Goal: Task Accomplishment & Management: Use online tool/utility

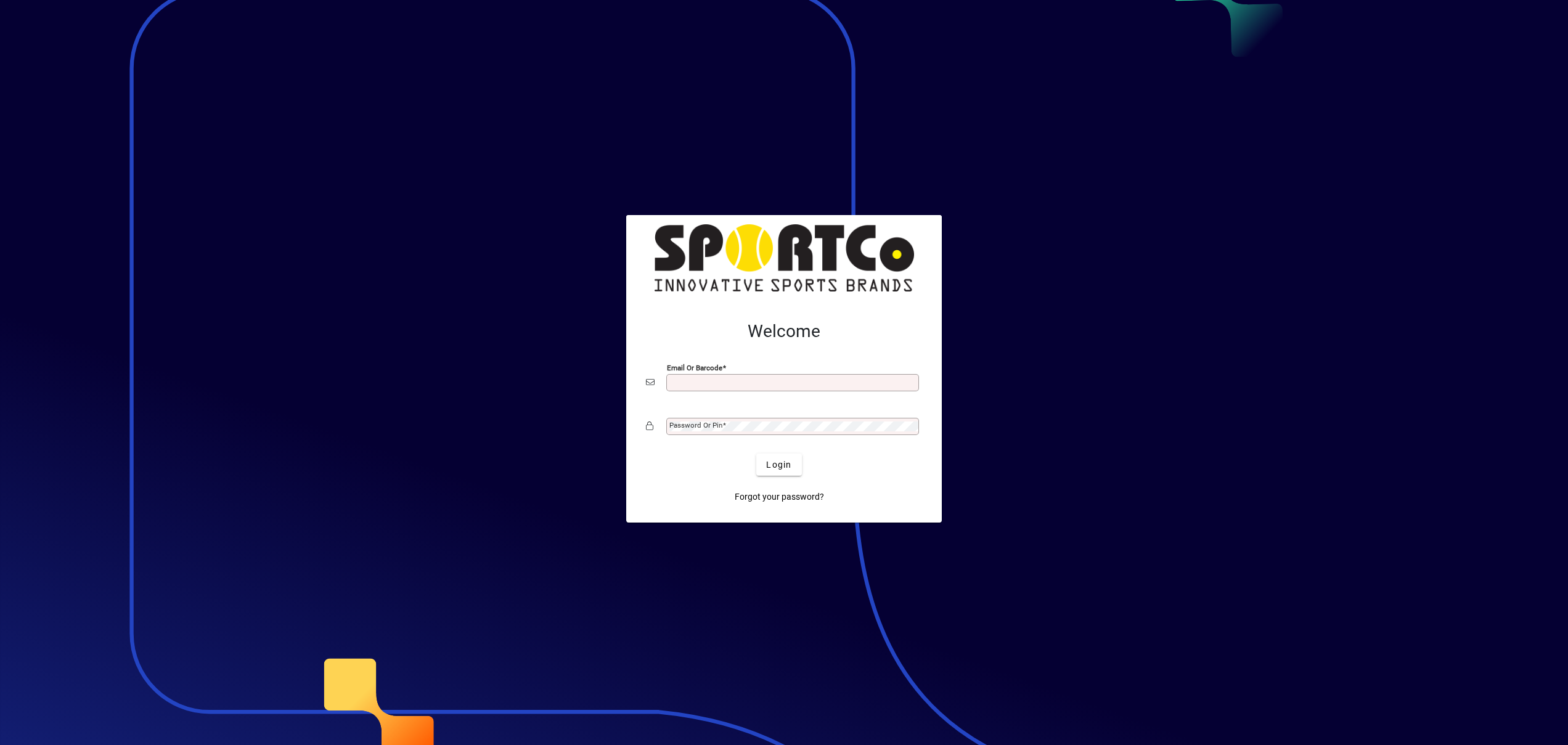
type input "**********"
click at [775, 470] on span "Login" at bounding box center [778, 465] width 25 height 13
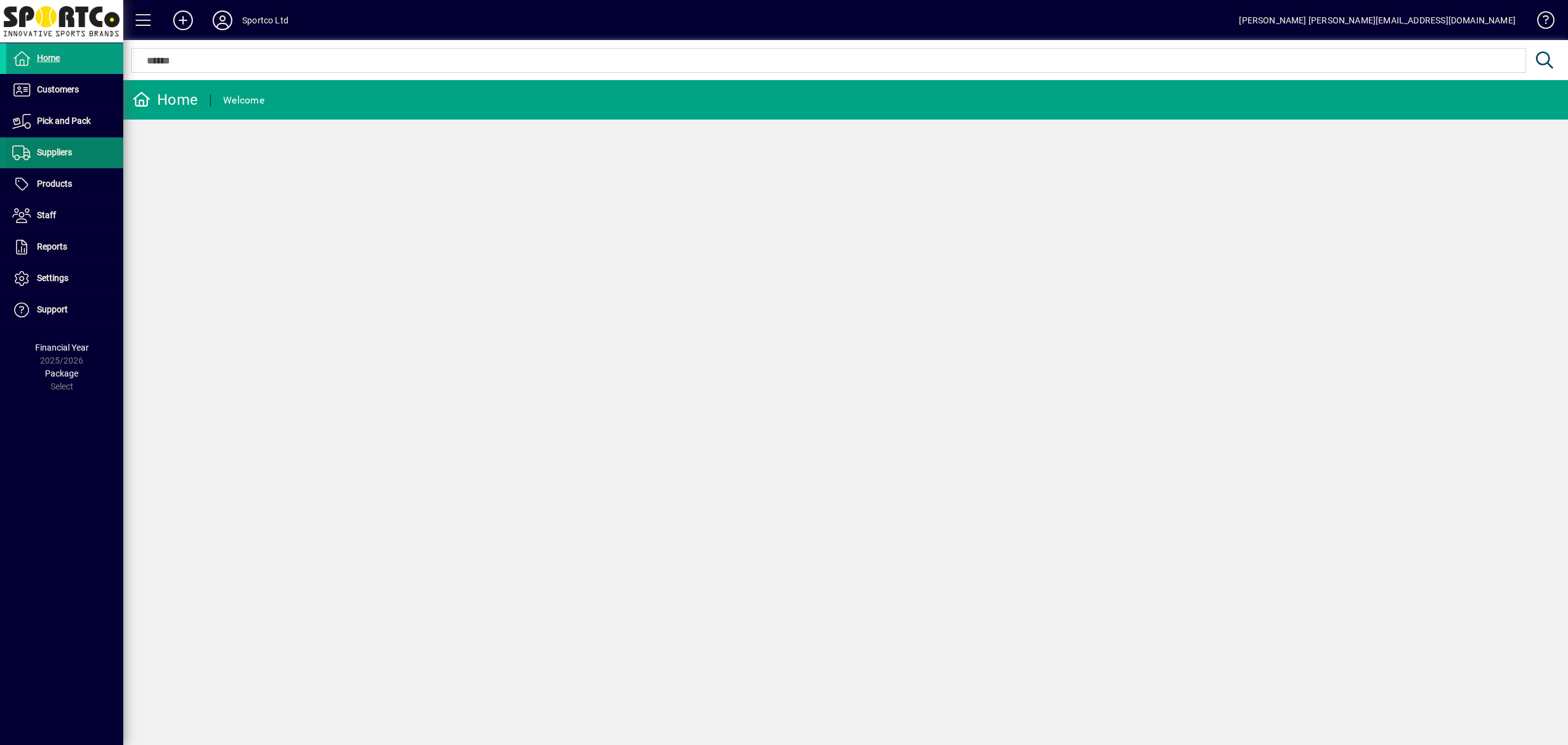
click at [70, 162] on span at bounding box center [65, 153] width 117 height 30
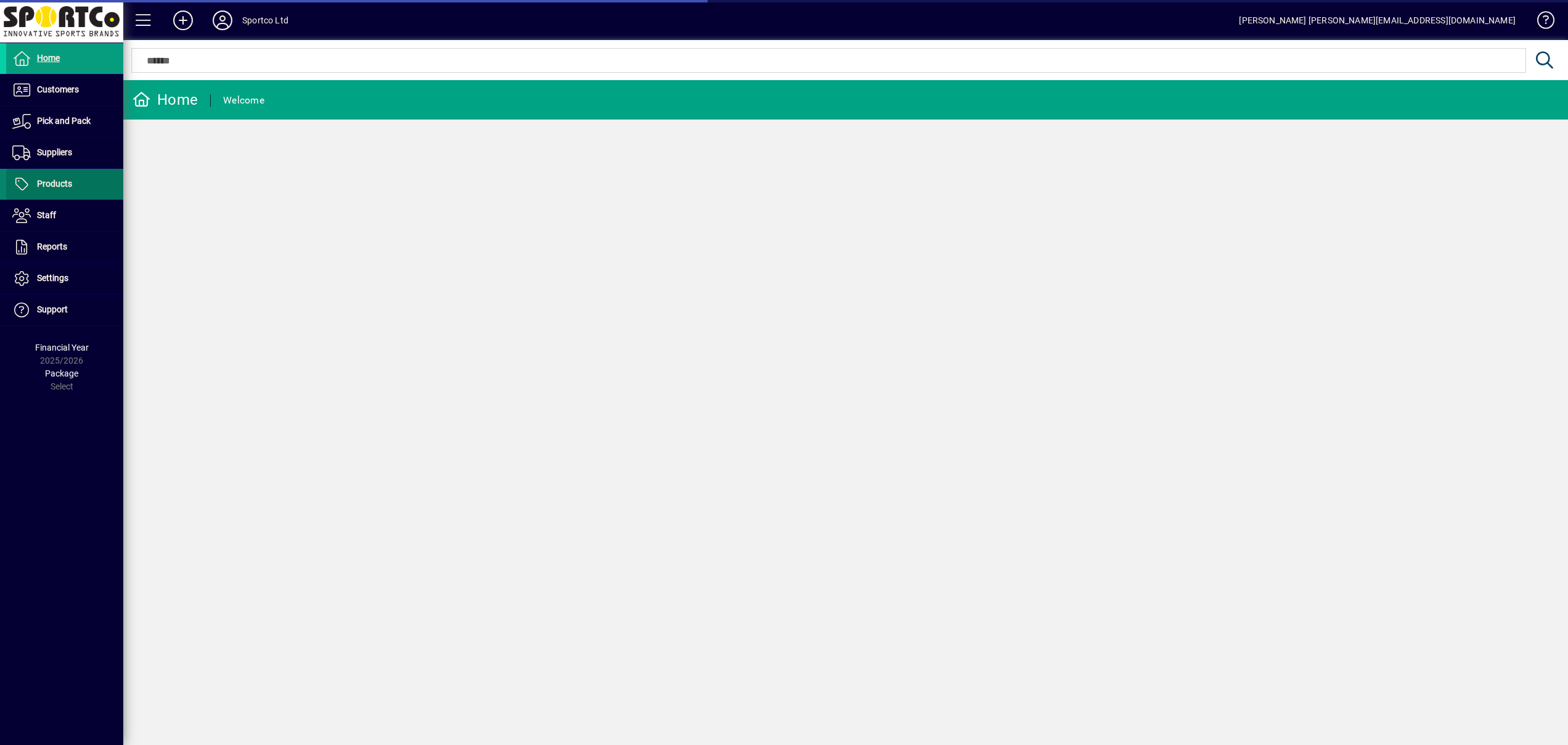
click at [69, 186] on span "Products" at bounding box center [54, 183] width 35 height 10
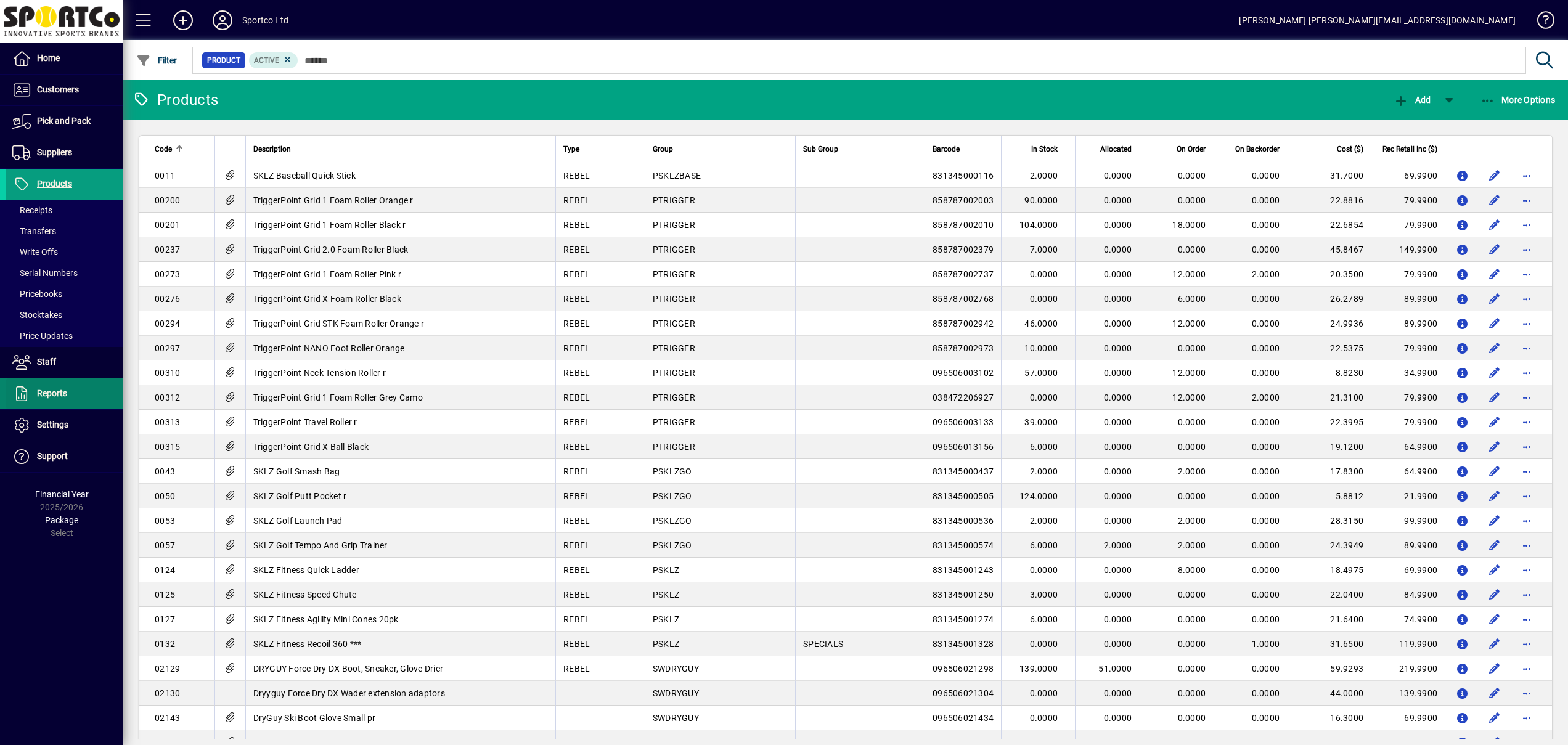
click at [61, 396] on span "Reports" at bounding box center [51, 393] width 30 height 10
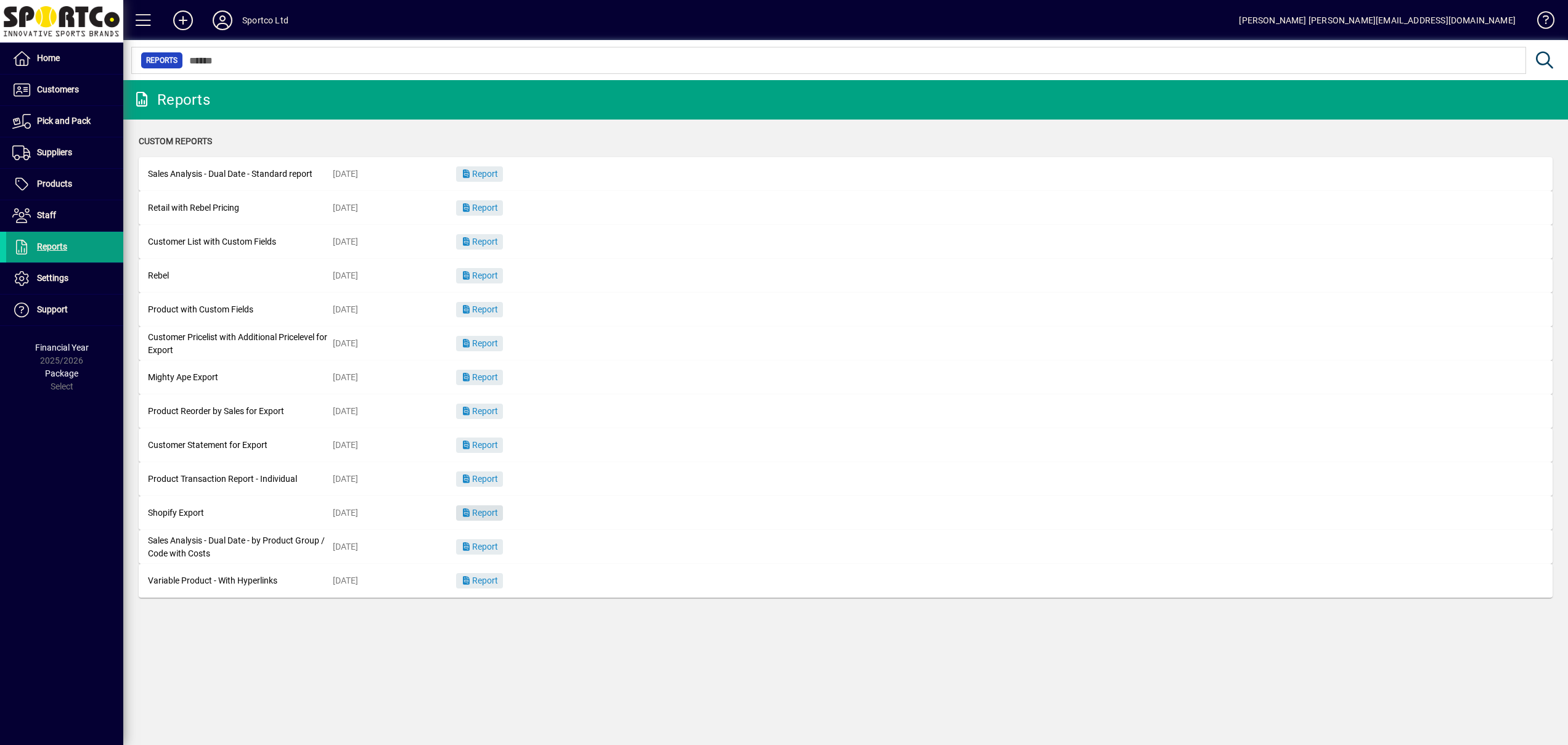
click at [484, 510] on span "Report" at bounding box center [479, 512] width 37 height 10
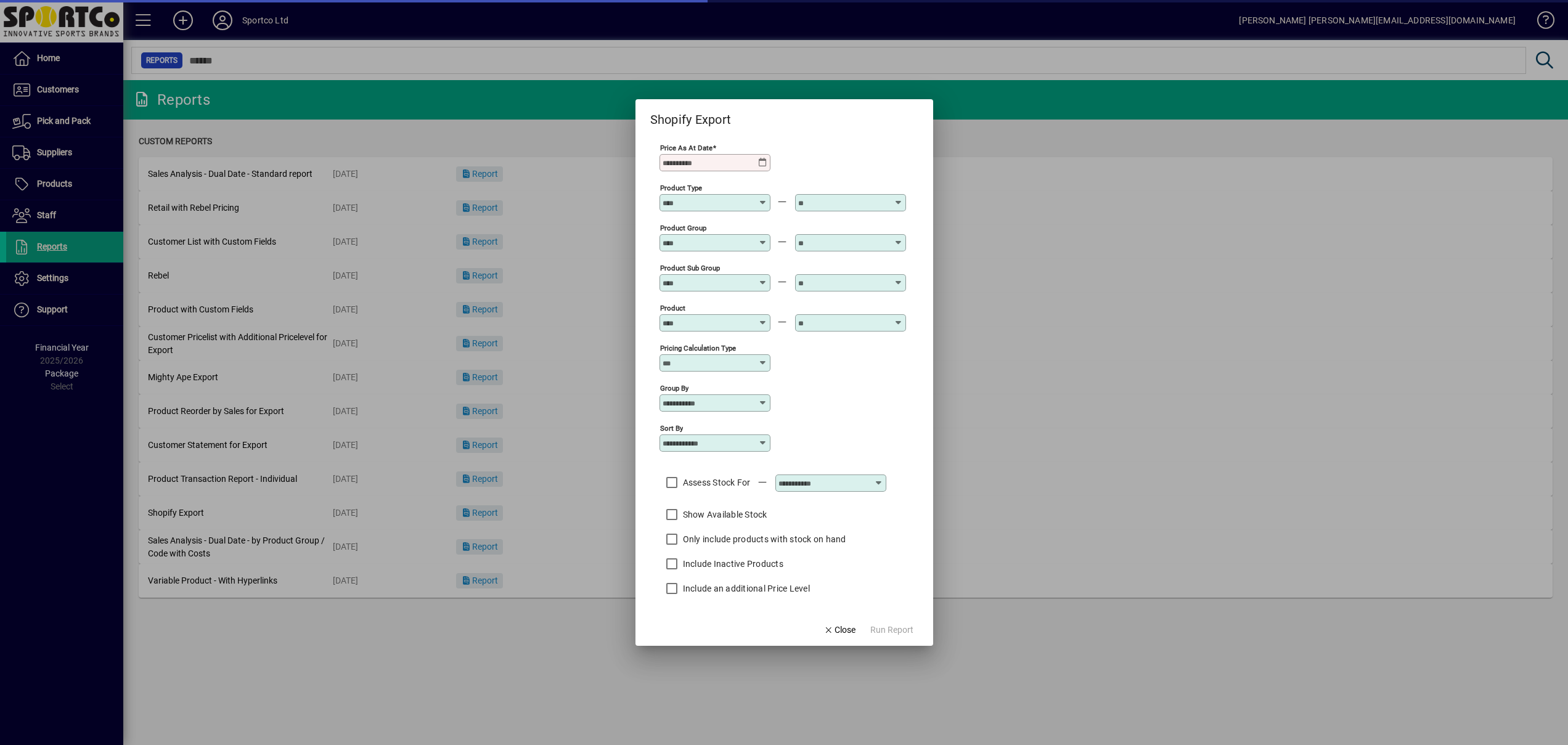
click at [742, 161] on input "Price as at Date" at bounding box center [710, 163] width 96 height 10
drag, startPoint x: 775, startPoint y: 164, endPoint x: 765, endPoint y: 164, distance: 10.0
click at [774, 164] on div "Price as at Date Required" at bounding box center [782, 162] width 246 height 40
click at [765, 164] on icon at bounding box center [763, 163] width 10 height 10
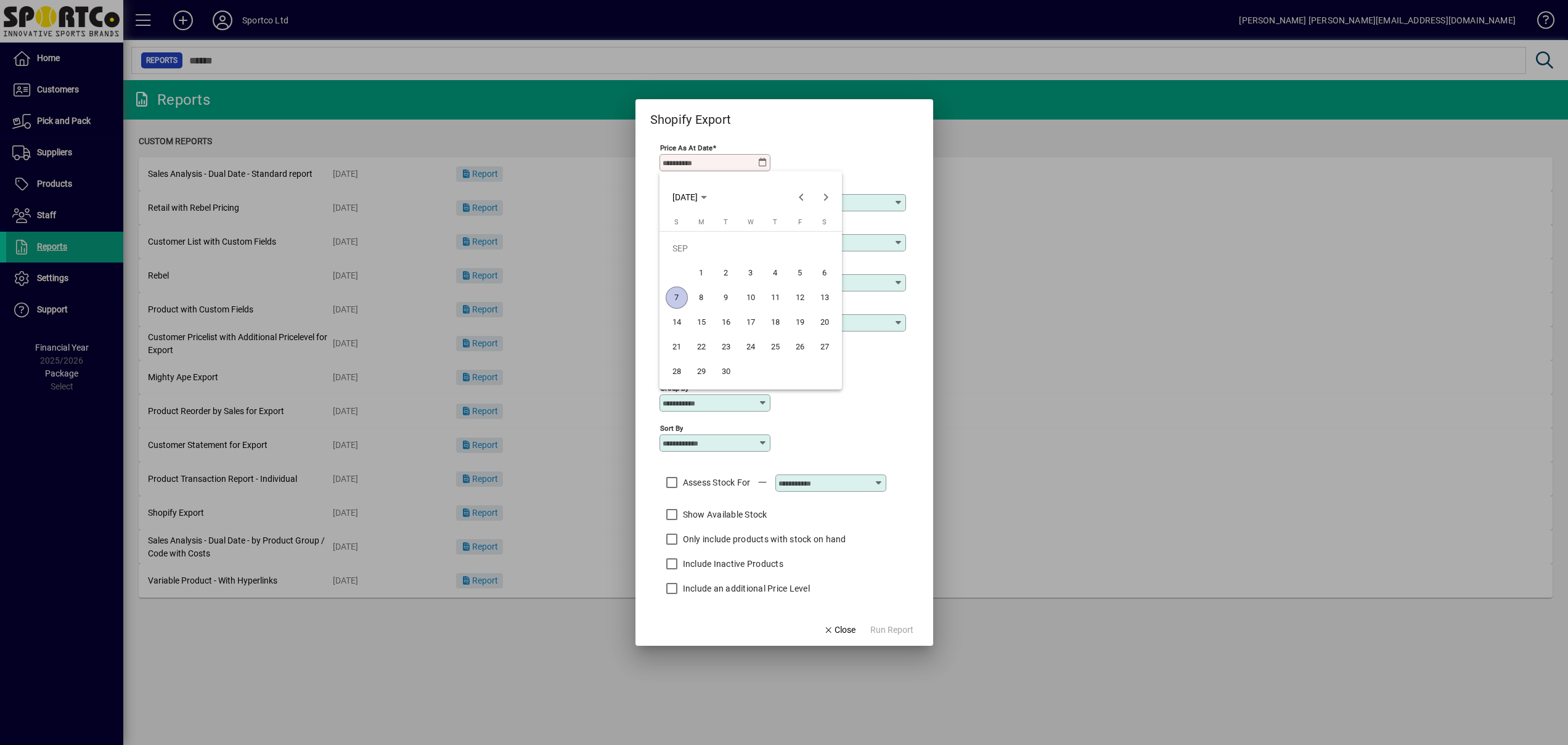
click at [681, 297] on span "7" at bounding box center [676, 297] width 23 height 23
type input "**********"
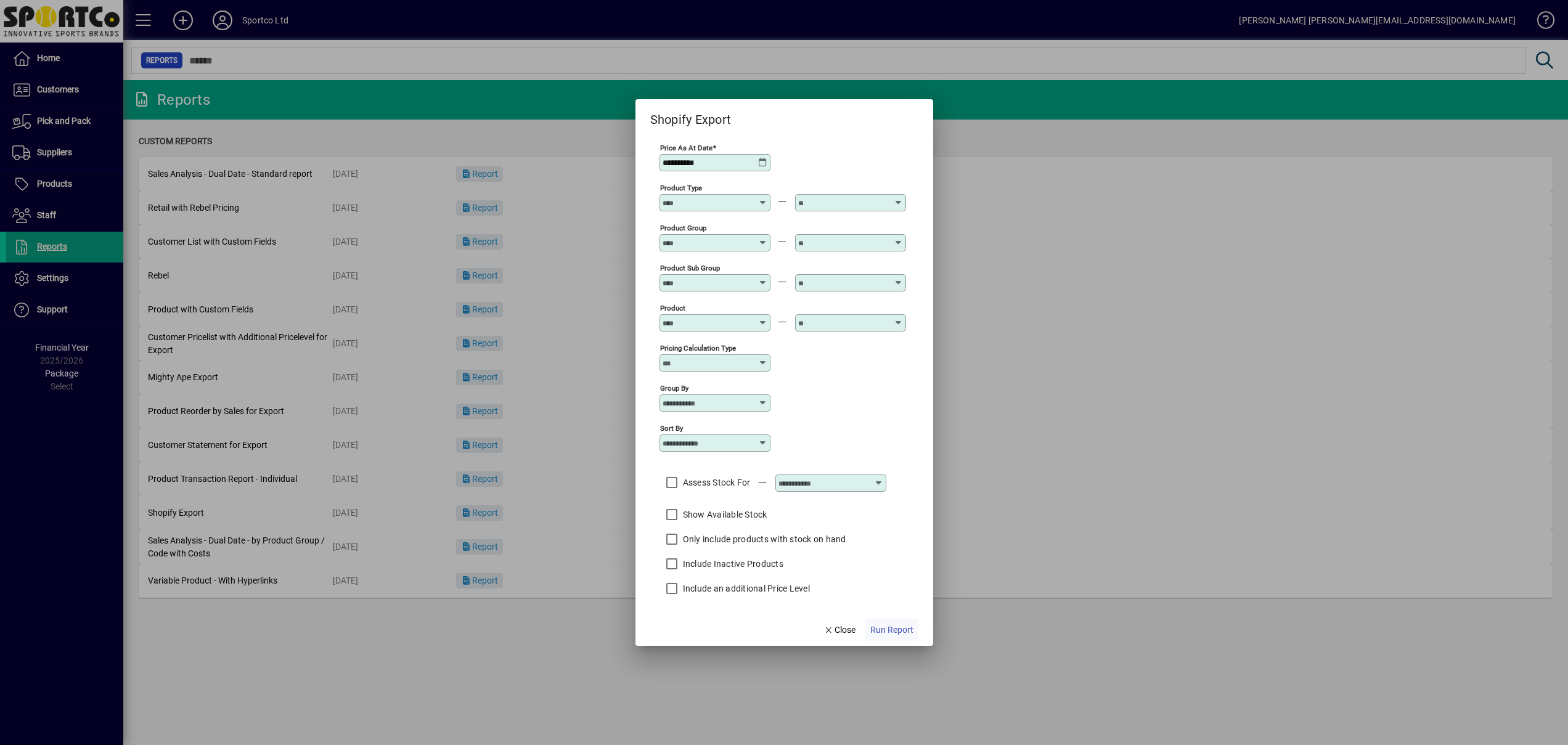
click at [898, 629] on span "Run Report" at bounding box center [892, 630] width 43 height 13
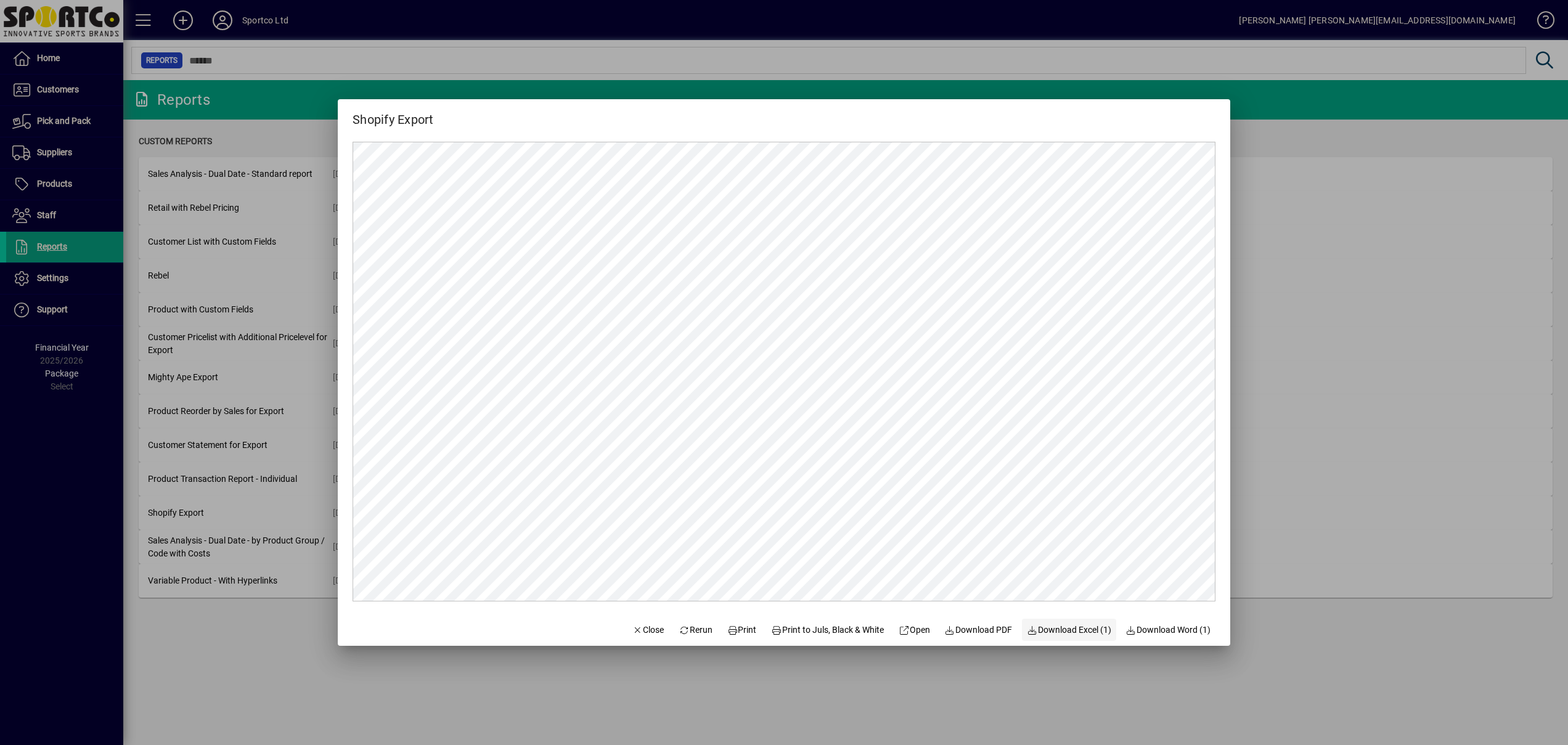
click at [1094, 633] on span "Download Excel (1)" at bounding box center [1069, 630] width 85 height 13
